Goal: Check status: Check status

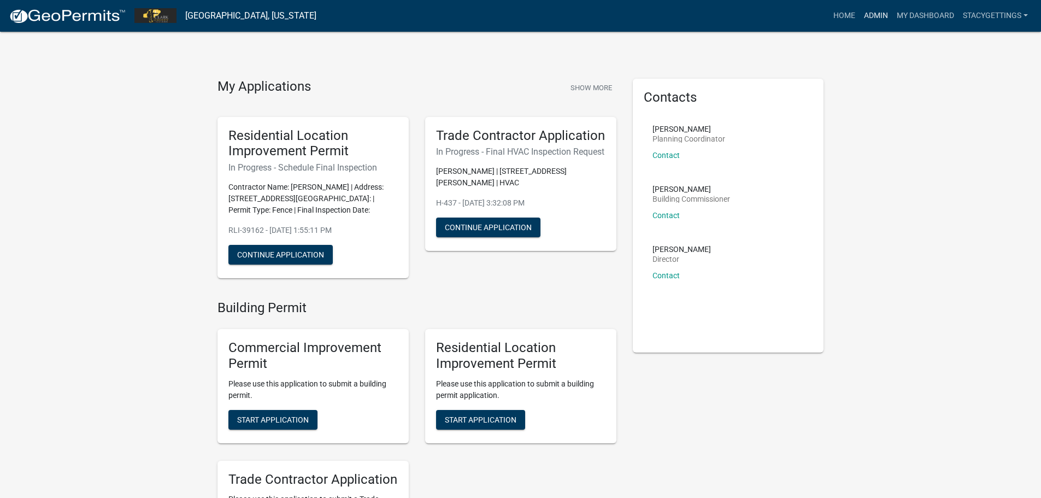
click at [865, 8] on link "Admin" at bounding box center [875, 15] width 33 height 21
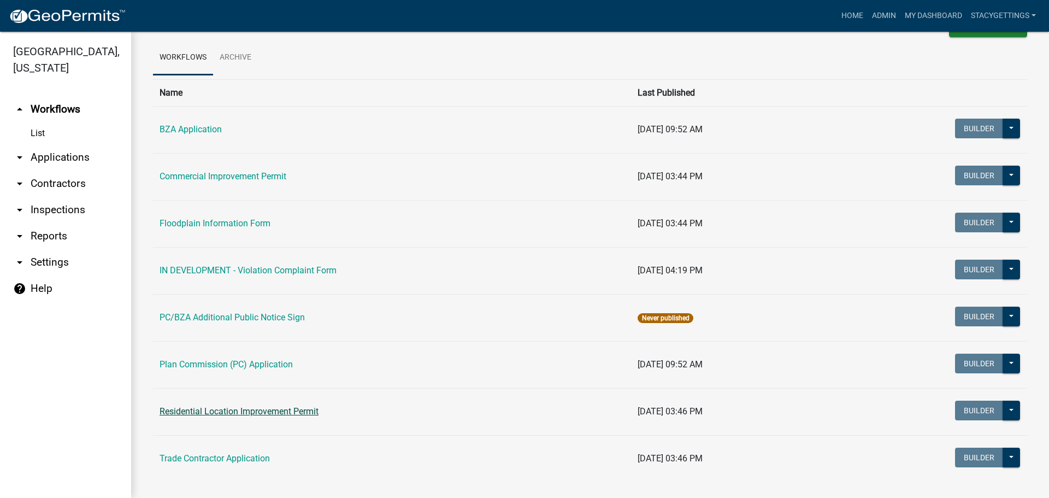
scroll to position [51, 0]
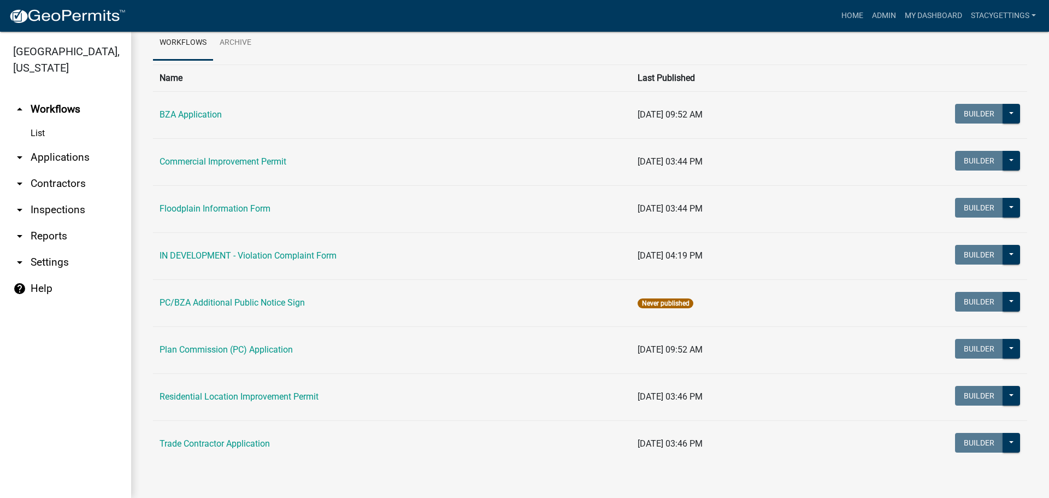
click at [255, 389] on td "Residential Location Improvement Permit" at bounding box center [392, 396] width 478 height 47
click at [255, 396] on link "Residential Location Improvement Permit" at bounding box center [239, 396] width 159 height 10
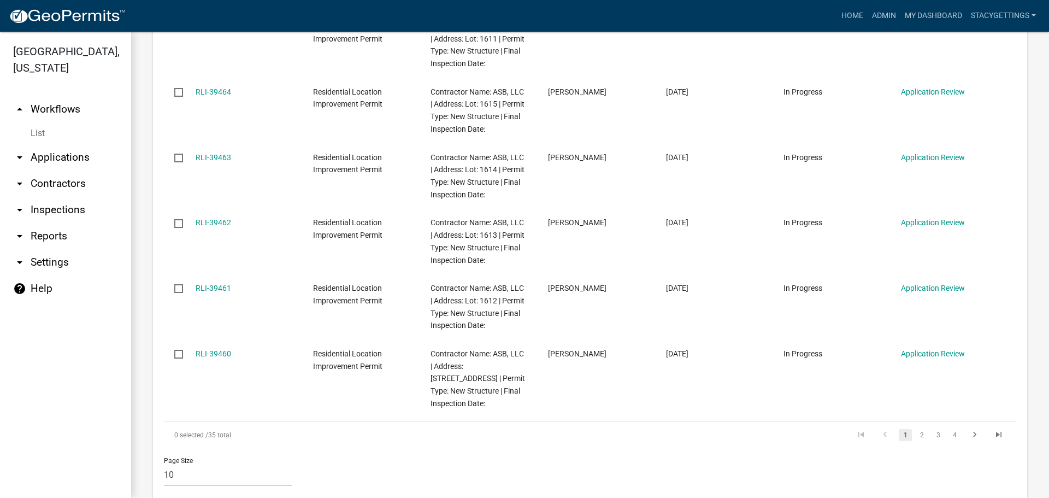
scroll to position [929, 0]
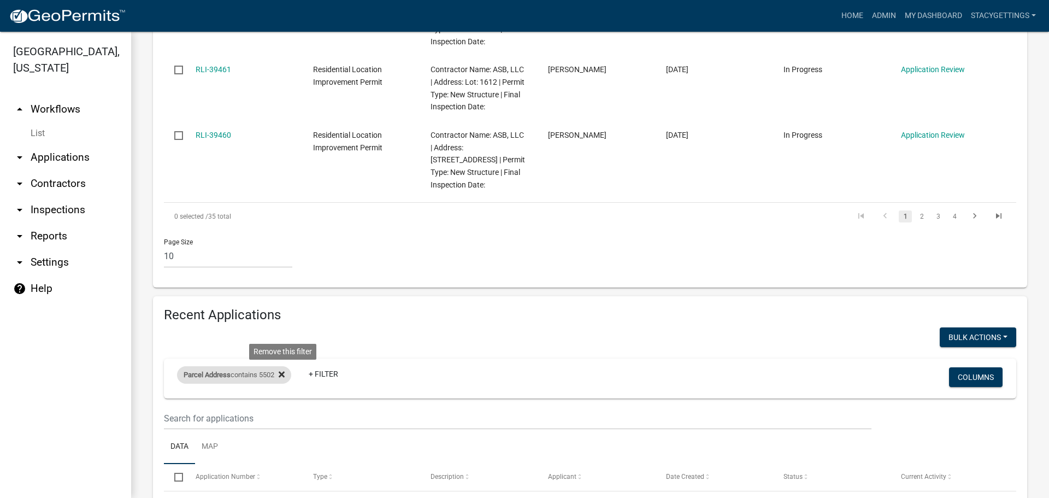
click at [283, 370] on icon at bounding box center [282, 374] width 6 height 9
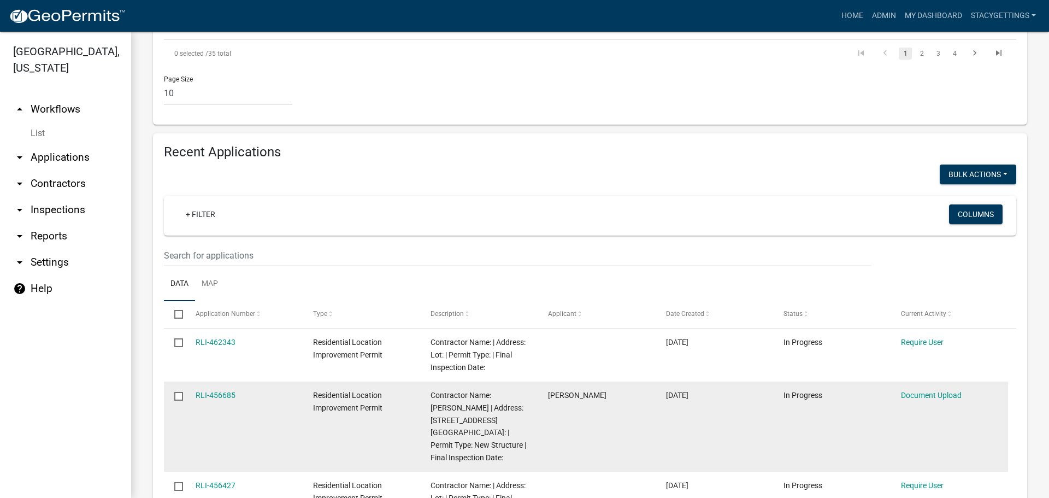
scroll to position [1093, 0]
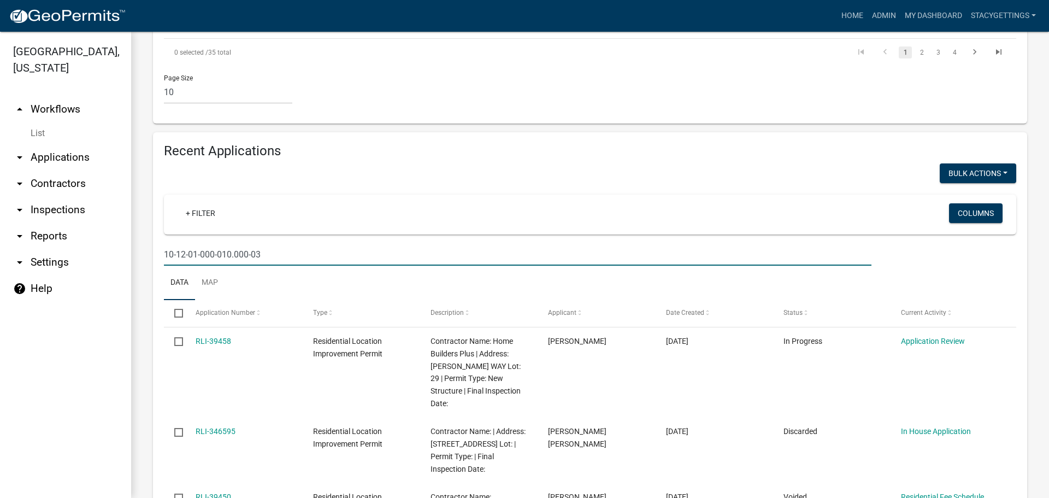
type input "10-12-01-000-010.000-034"
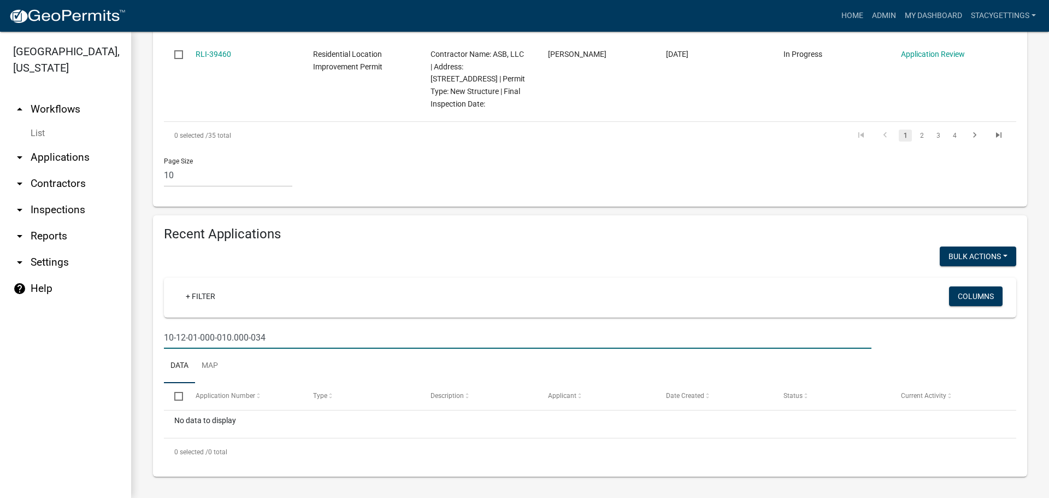
scroll to position [985, 0]
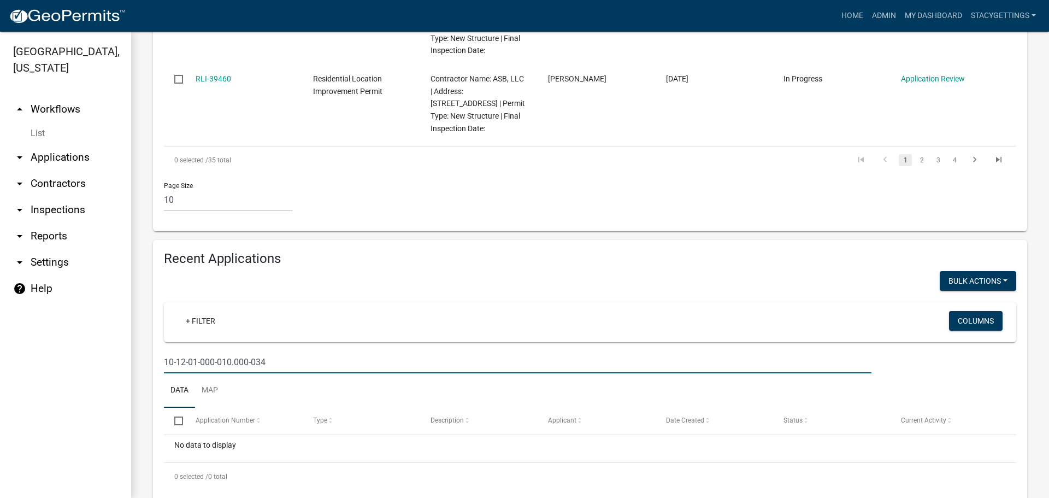
drag, startPoint x: 280, startPoint y: 335, endPoint x: 132, endPoint y: 330, distance: 148.7
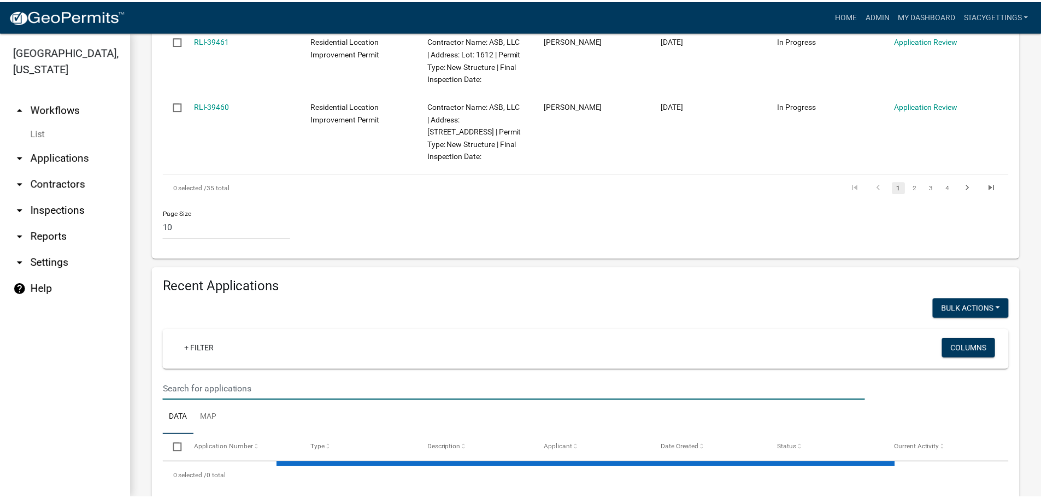
scroll to position [1093, 0]
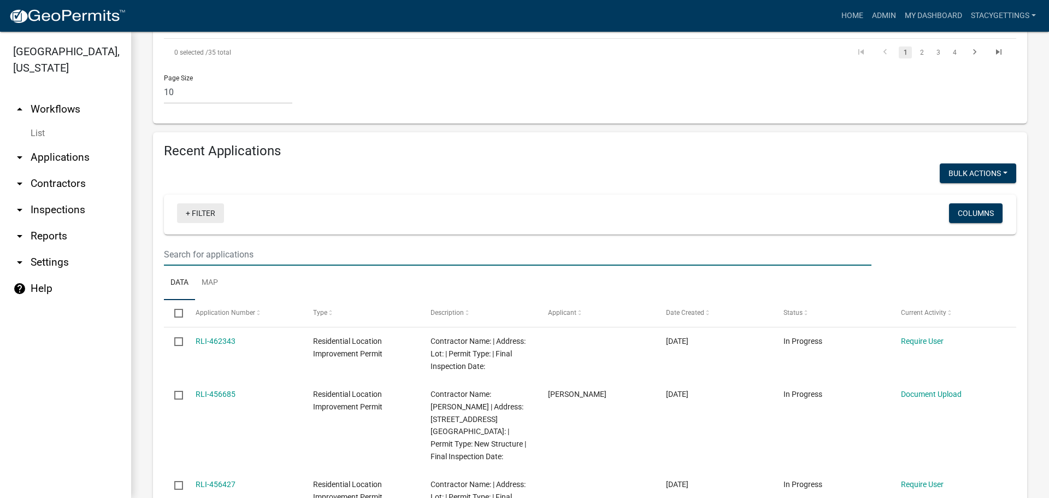
click at [206, 203] on link "+ Filter" at bounding box center [200, 213] width 47 height 20
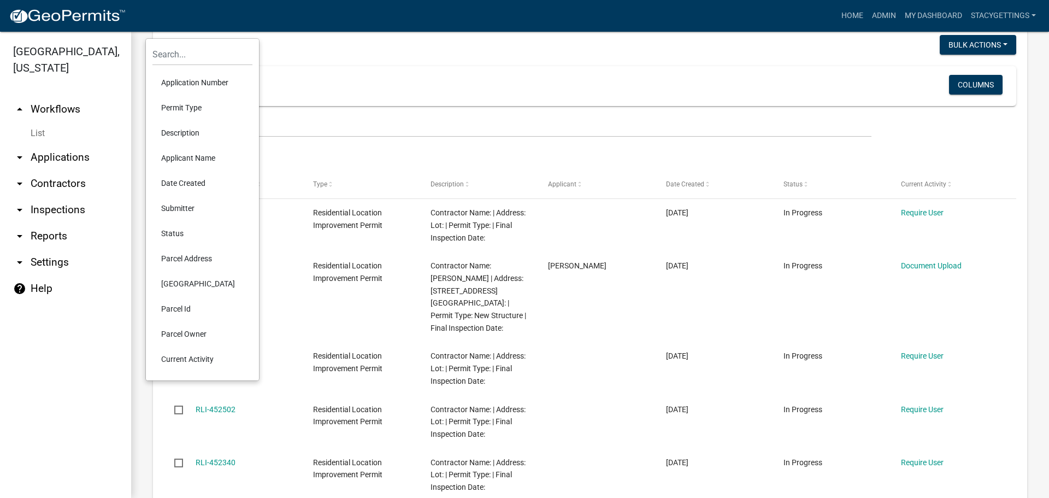
scroll to position [1257, 0]
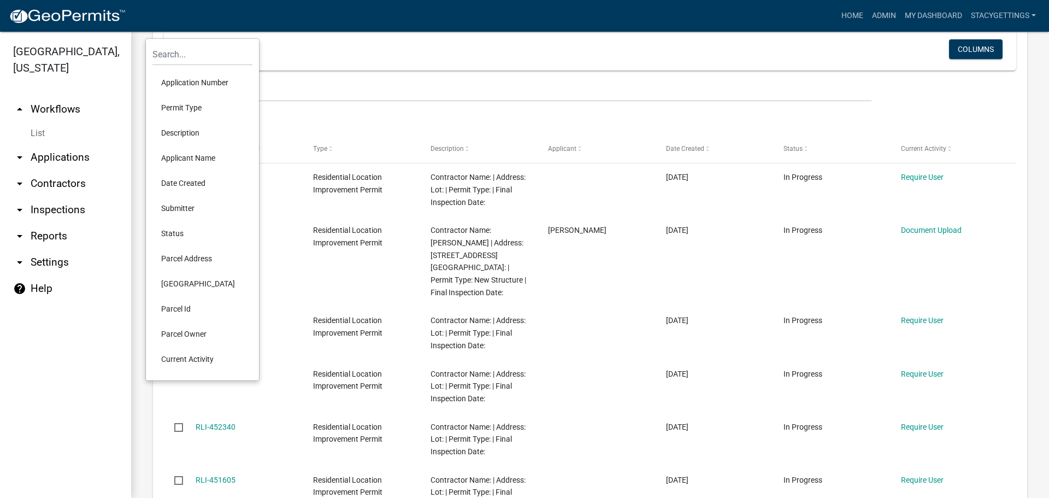
click at [205, 258] on li "Parcel Address" at bounding box center [202, 258] width 100 height 25
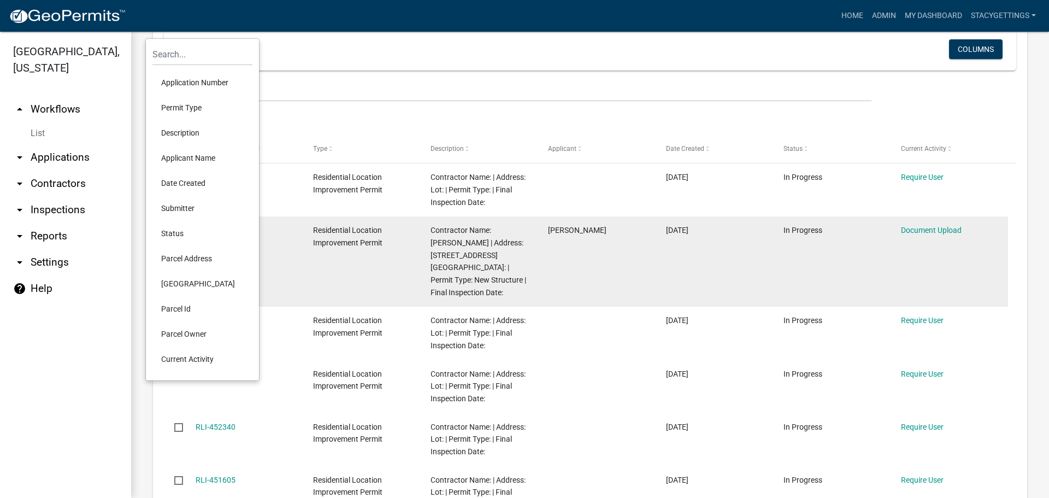
scroll to position [1253, 0]
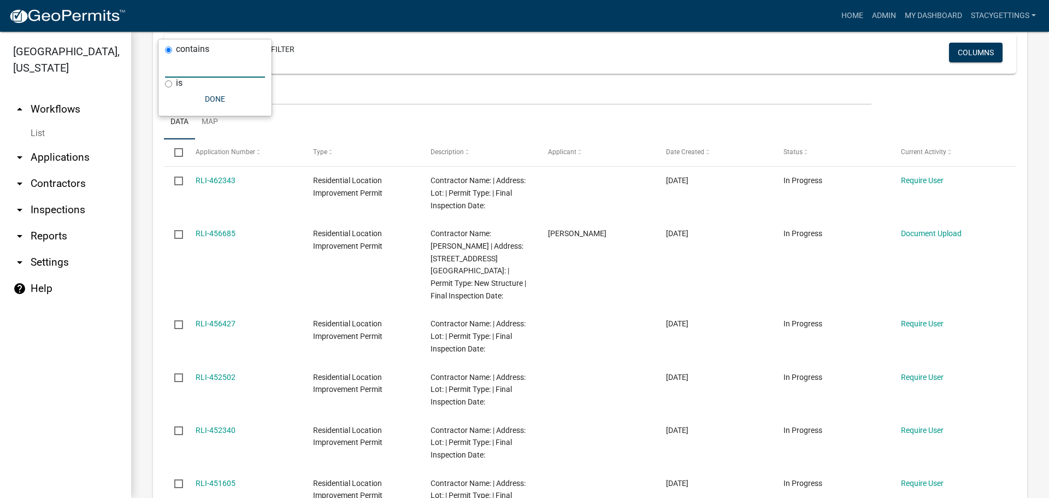
click at [178, 66] on input "text" at bounding box center [215, 66] width 100 height 22
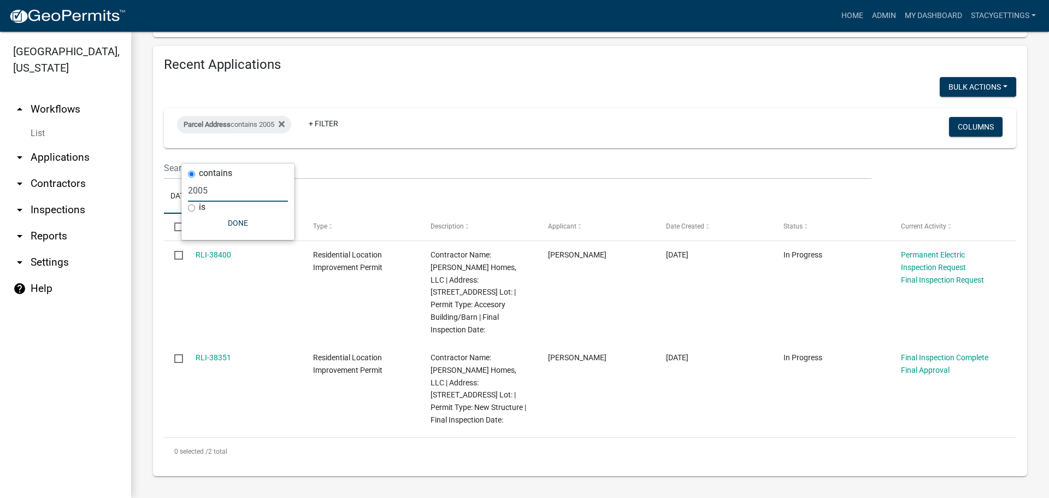
scroll to position [1129, 0]
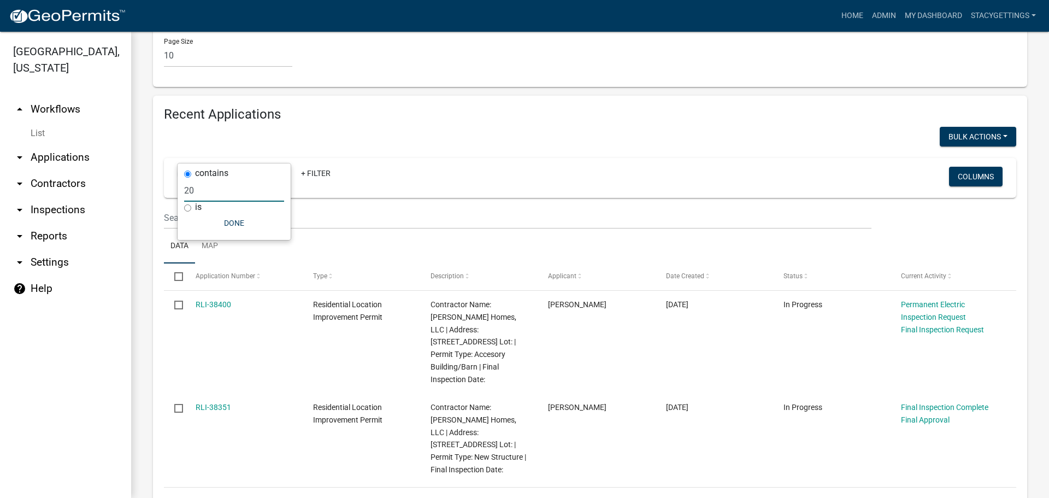
type input "2"
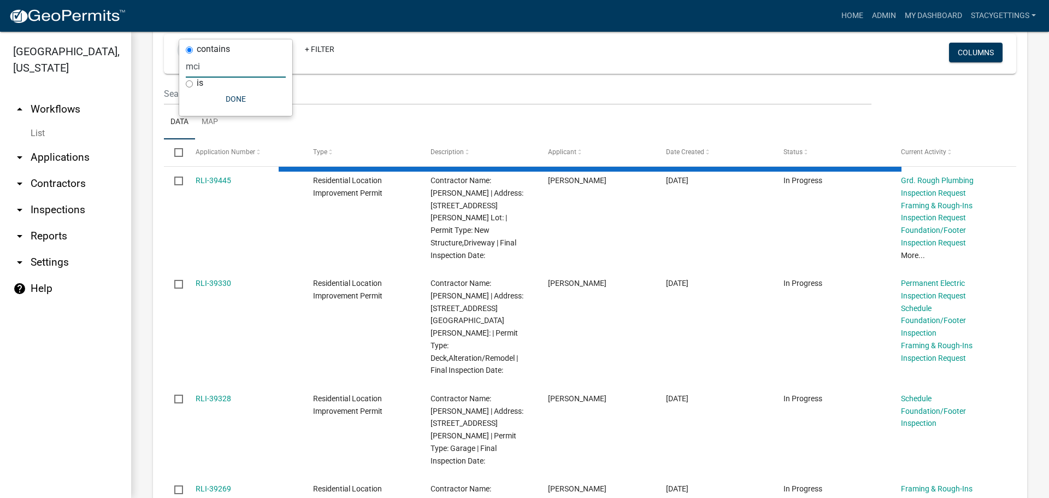
scroll to position [1141, 0]
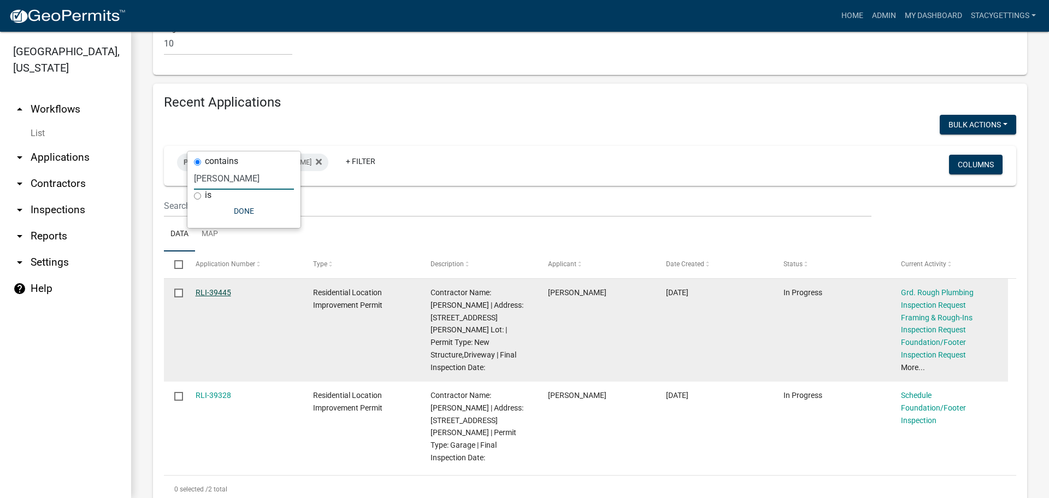
type input "[PERSON_NAME]"
click at [207, 288] on link "RLI-39445" at bounding box center [214, 292] width 36 height 9
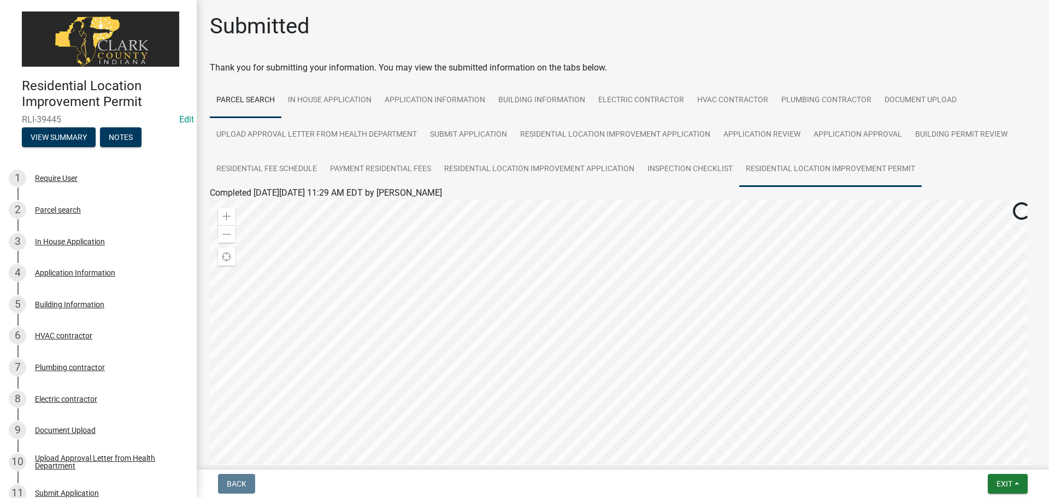
click at [762, 163] on link "Residential Location Improvement Permit" at bounding box center [830, 169] width 182 height 35
click at [361, 205] on link "Residential Location Improvement Permit" at bounding box center [289, 206] width 159 height 10
click at [999, 482] on span "Exit" at bounding box center [1005, 483] width 16 height 9
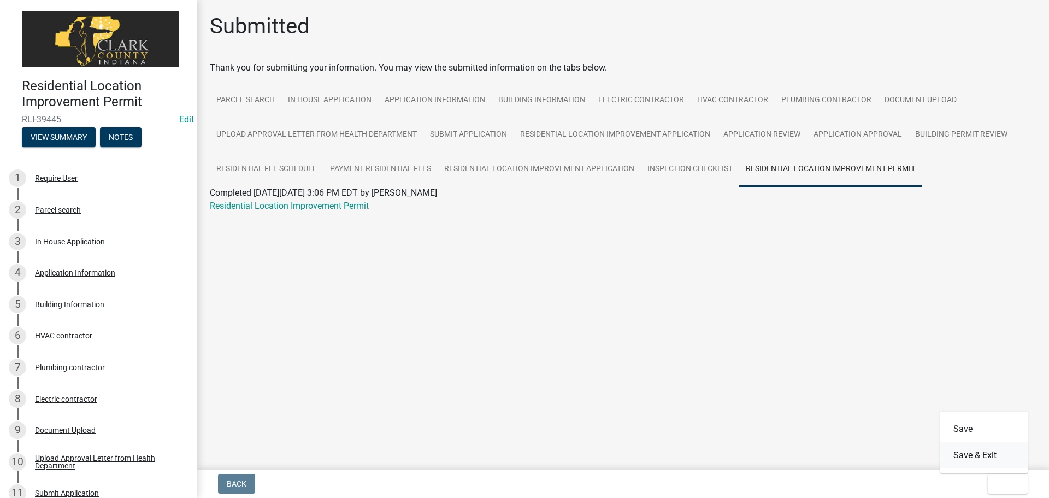
click at [966, 458] on button "Save & Exit" at bounding box center [983, 455] width 87 height 26
